Goal: Information Seeking & Learning: Learn about a topic

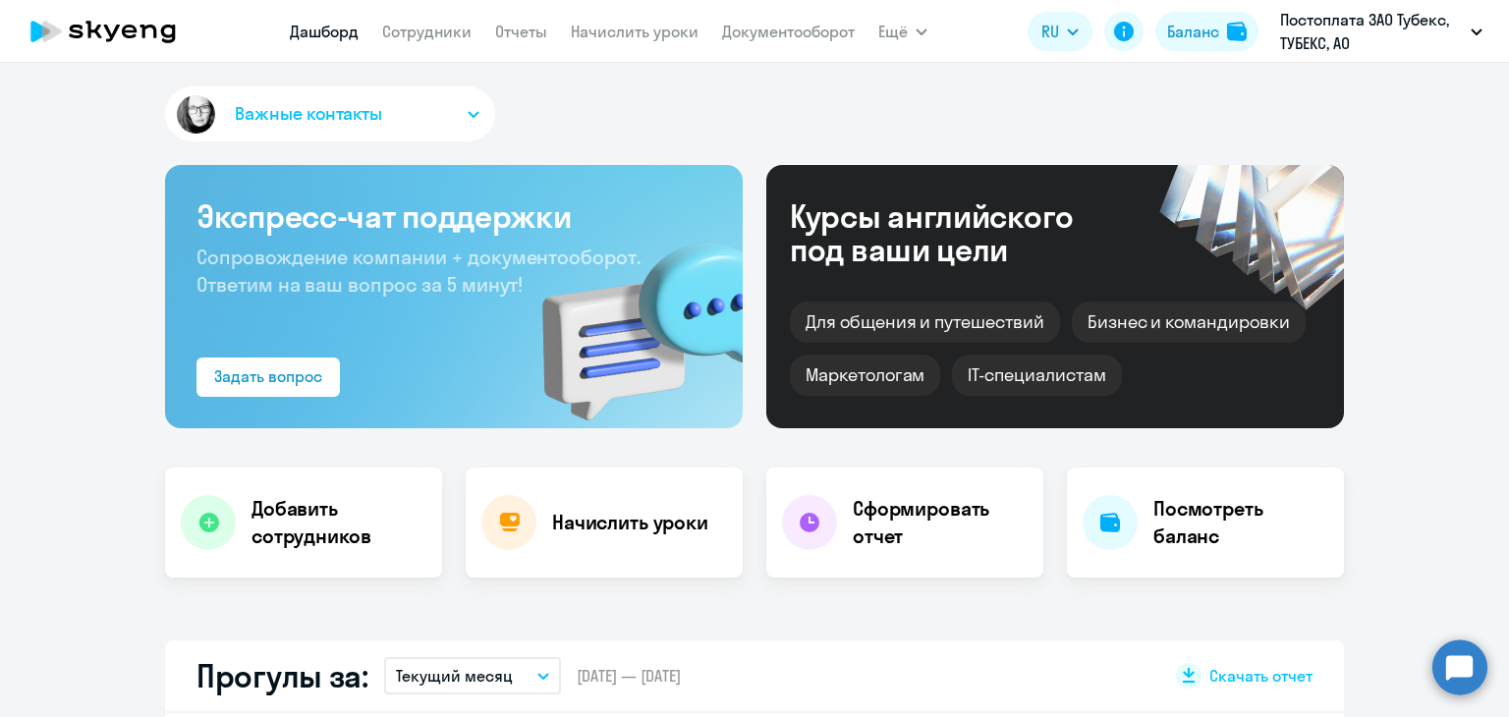
select select "30"
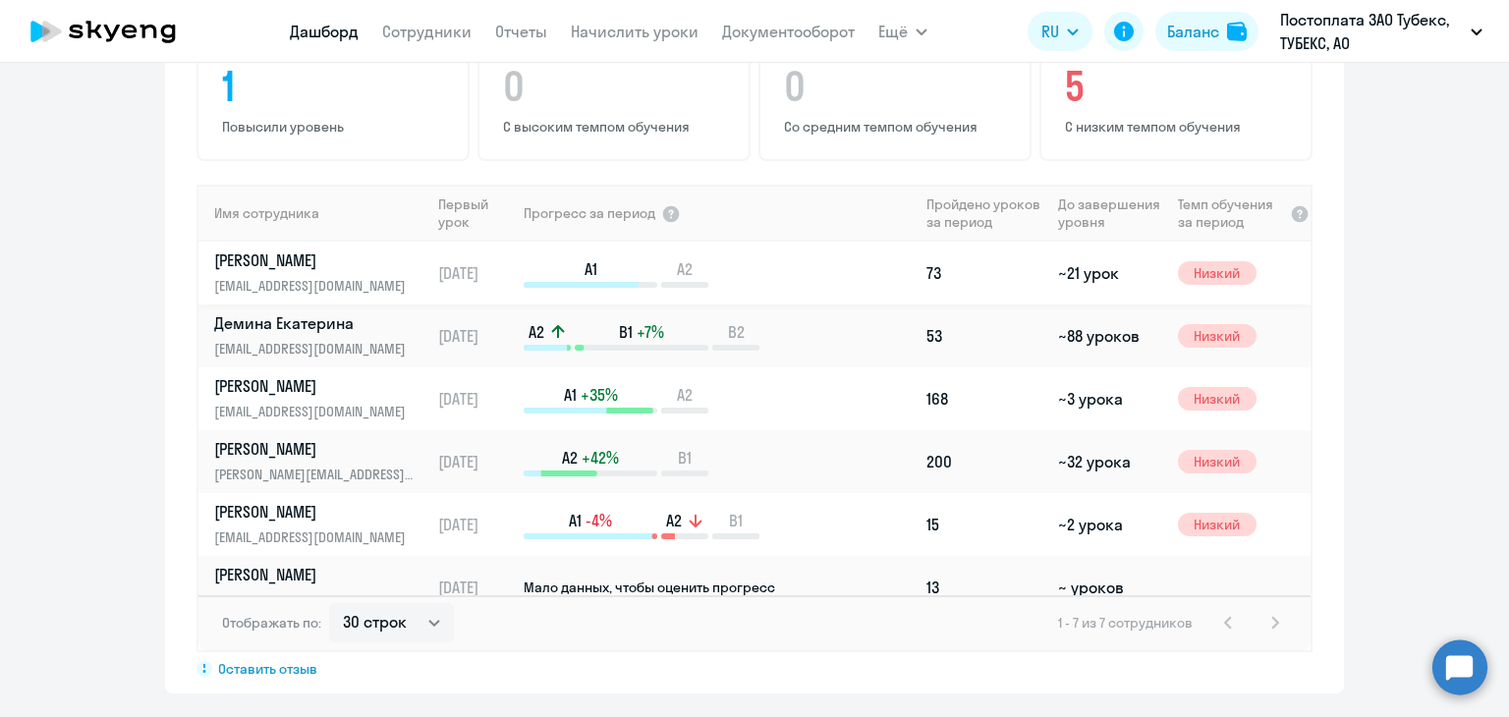
click at [306, 250] on p "[PERSON_NAME]" at bounding box center [315, 261] width 202 height 22
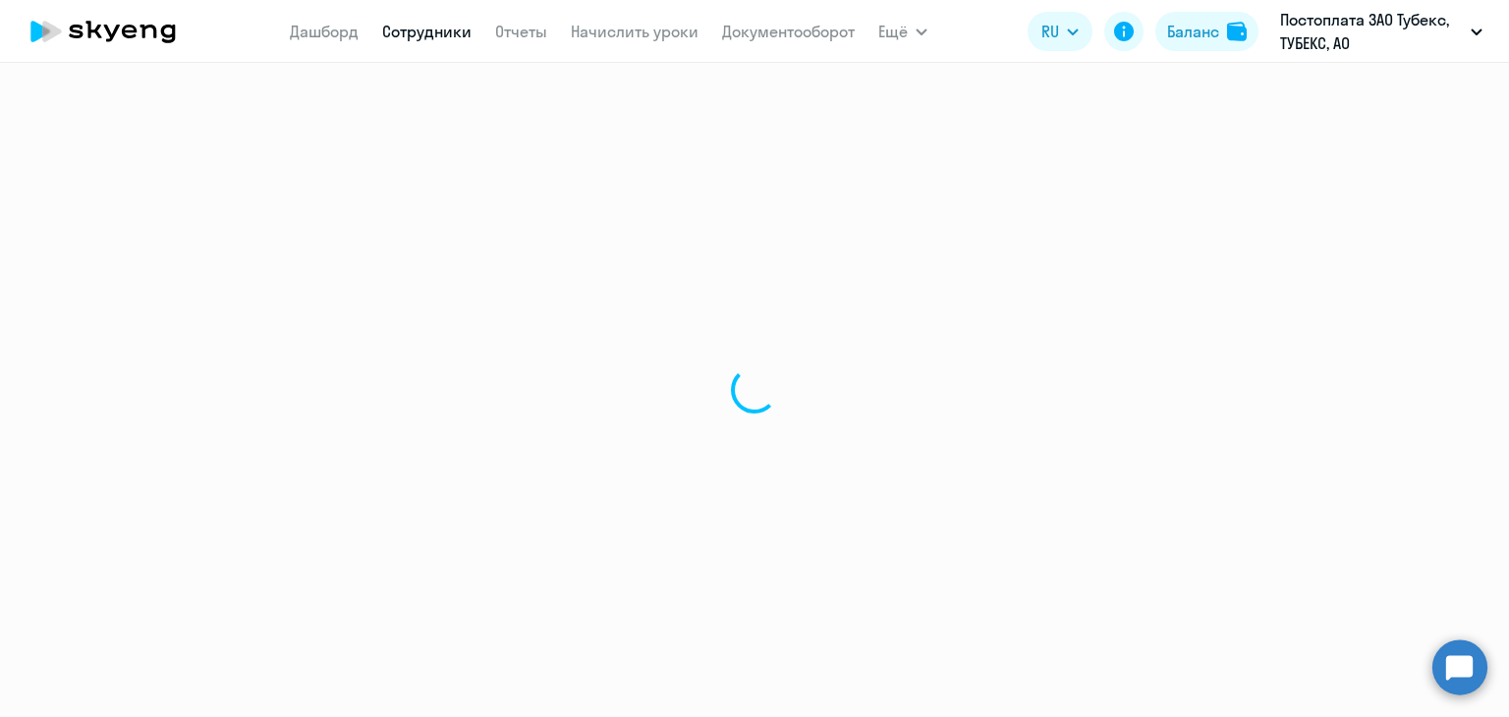
select select "english"
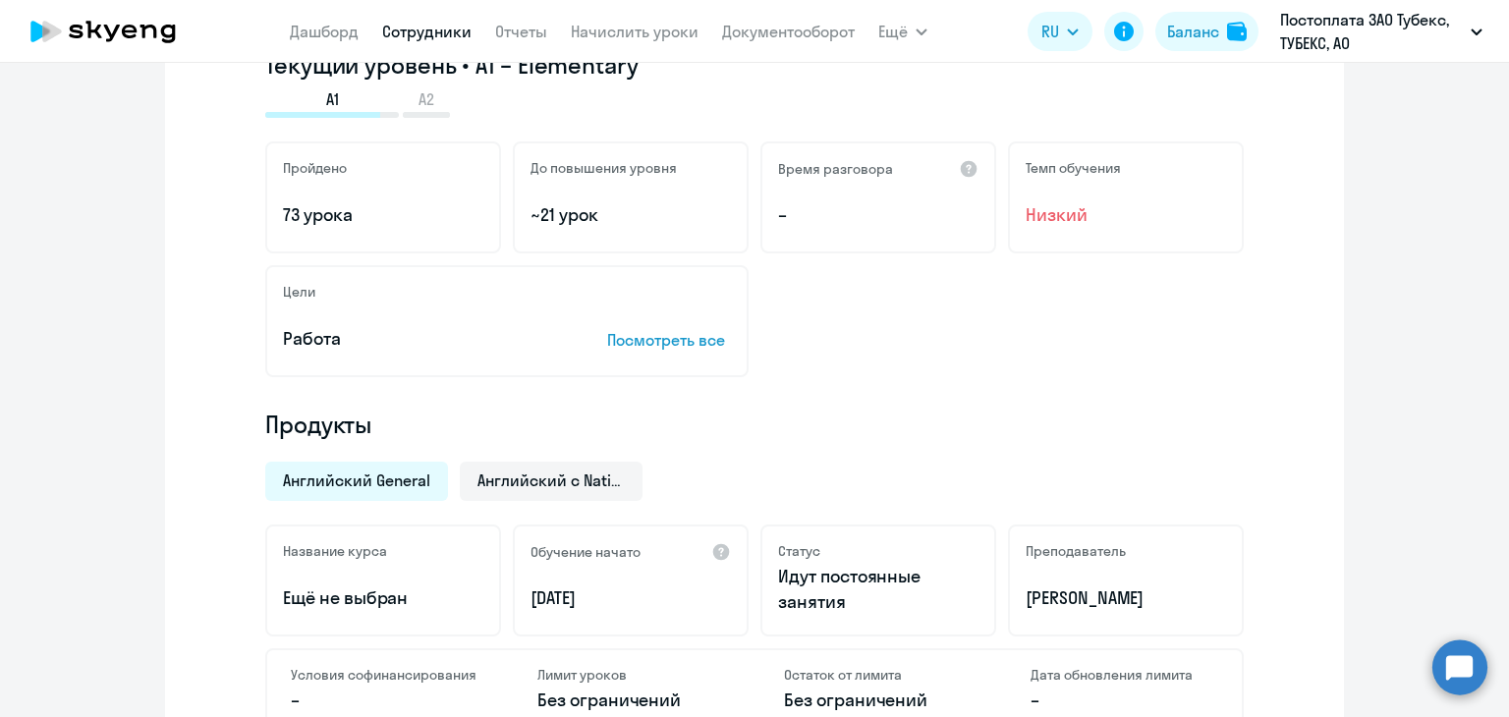
scroll to position [126, 0]
